Goal: Task Accomplishment & Management: Use online tool/utility

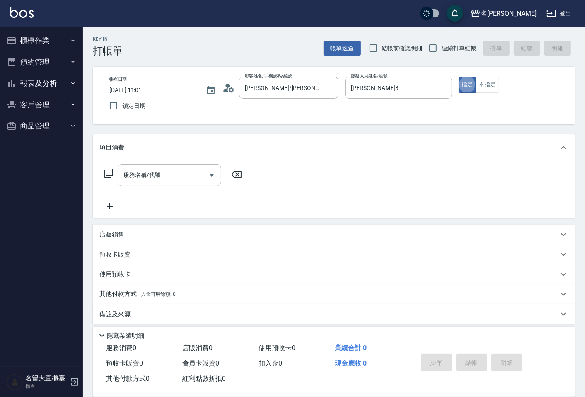
type button "true"
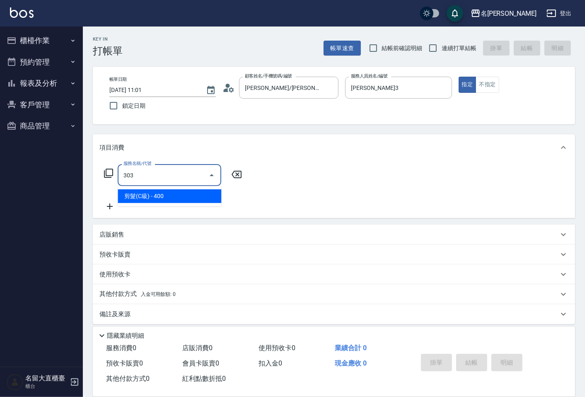
type input "剪髮(C級)(303)"
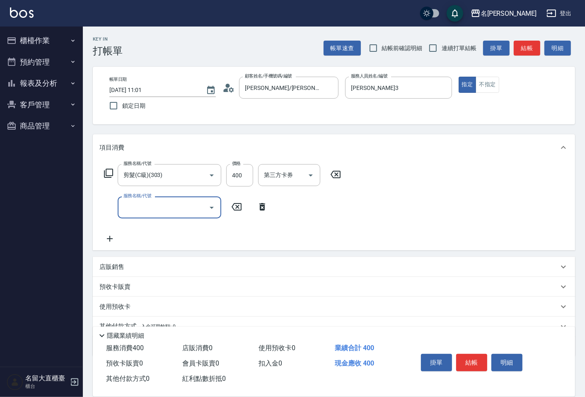
drag, startPoint x: 0, startPoint y: 0, endPoint x: 5, endPoint y: 177, distance: 176.6
drag, startPoint x: 5, startPoint y: 177, endPoint x: 434, endPoint y: 47, distance: 448.4
click at [434, 47] on input "連續打單結帳" at bounding box center [432, 47] width 17 height 17
checkbox input "true"
click at [529, 43] on button "結帳" at bounding box center [527, 48] width 27 height 15
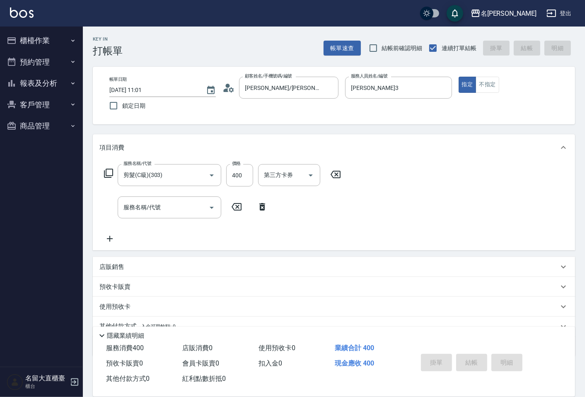
type input "[DATE] 11:36"
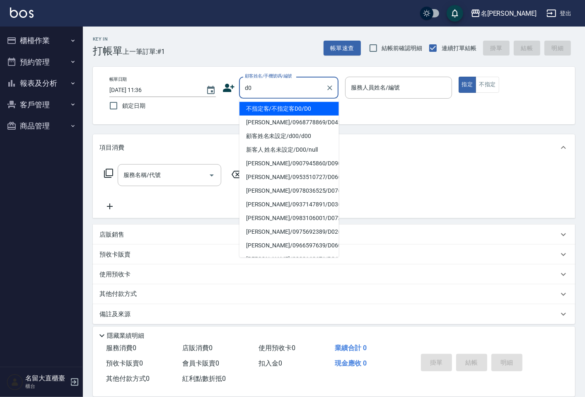
type input "不指定客/不指定客D0/D0"
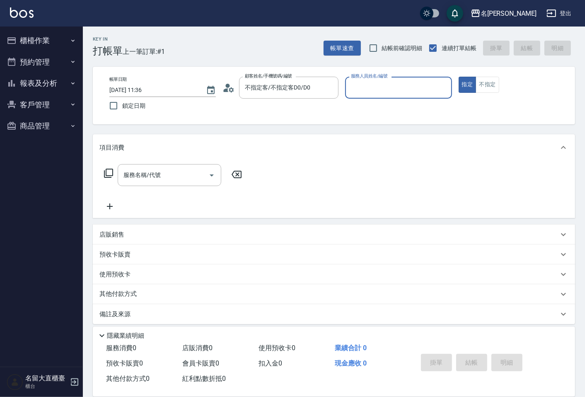
type input "[PERSON_NAME]3"
click at [459, 77] on button "指定" at bounding box center [468, 85] width 18 height 16
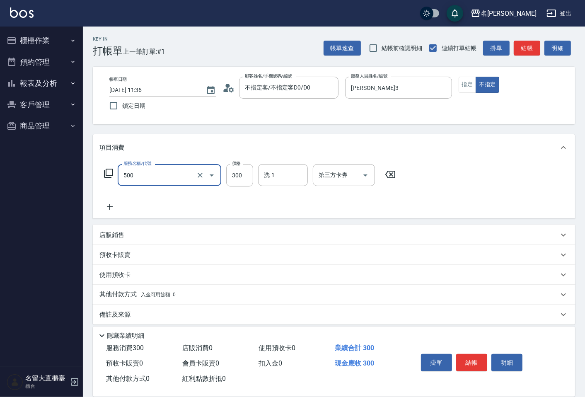
type input "洗髮(500)"
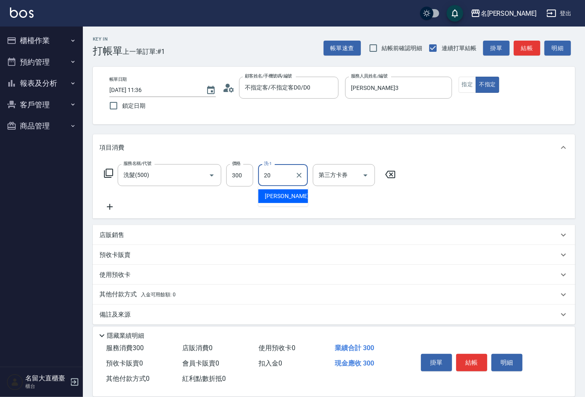
type input "詩雅-20"
click at [521, 50] on button "結帳" at bounding box center [527, 48] width 27 height 15
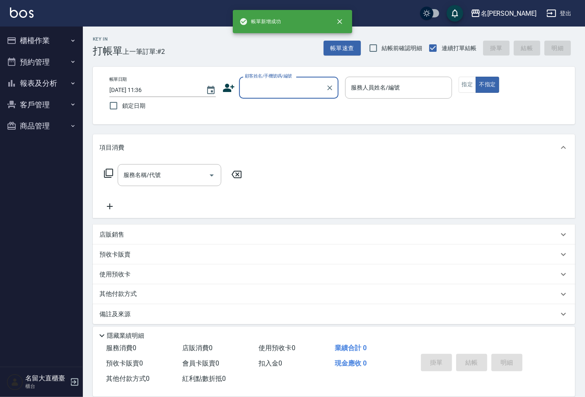
click at [42, 36] on button "櫃檯作業" at bounding box center [41, 41] width 76 height 22
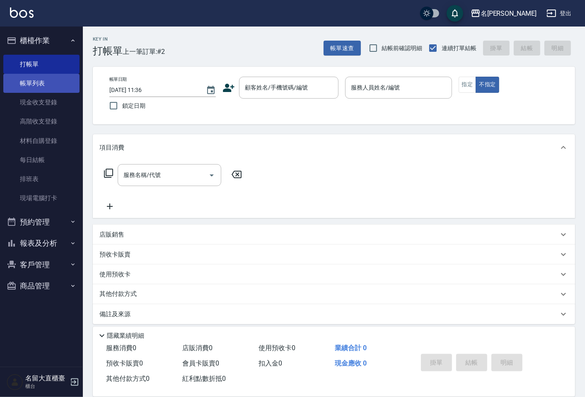
click at [34, 83] on link "帳單列表" at bounding box center [41, 83] width 76 height 19
